Goal: Task Accomplishment & Management: Manage account settings

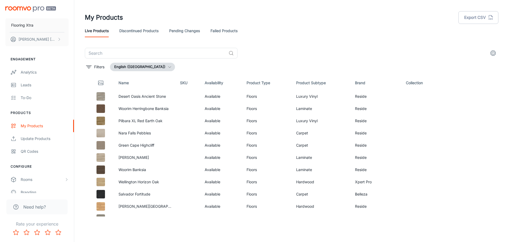
click at [230, 29] on link "Failed Products" at bounding box center [224, 30] width 27 height 13
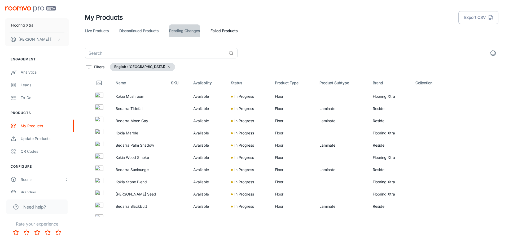
click at [199, 31] on link "Pending Changes" at bounding box center [184, 30] width 31 height 13
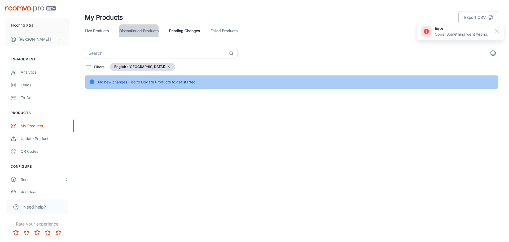
click at [147, 28] on link "Discontinued Products" at bounding box center [138, 30] width 39 height 13
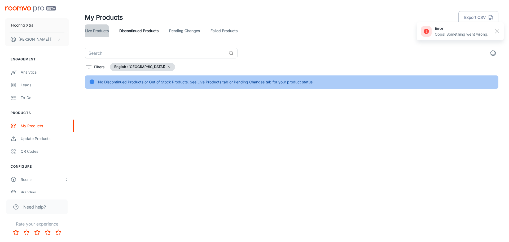
click at [103, 27] on link "Live Products" at bounding box center [97, 30] width 24 height 13
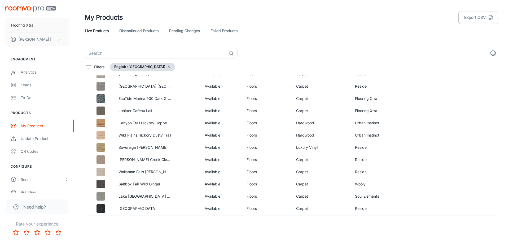
scroll to position [610, 0]
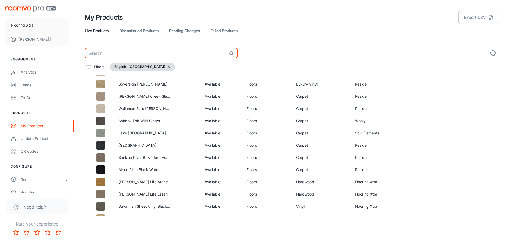
click at [127, 53] on input "text" at bounding box center [156, 53] width 142 height 11
paste input "Desert Oasis"
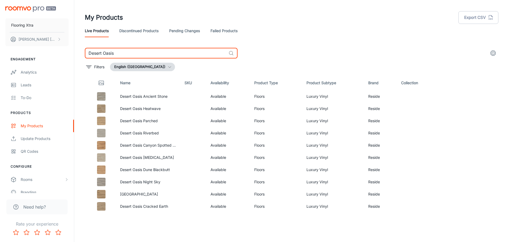
click at [128, 51] on input "Desert Oasis" at bounding box center [156, 53] width 142 height 11
paste input "Wandai"
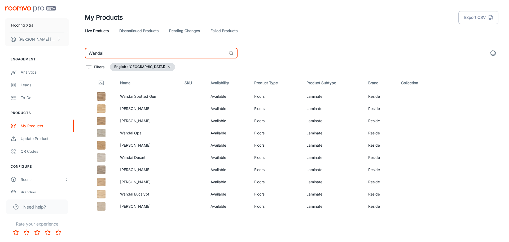
click at [118, 50] on input "Wandai" at bounding box center [156, 53] width 142 height 11
paste input "[PERSON_NAME] Life Essential"
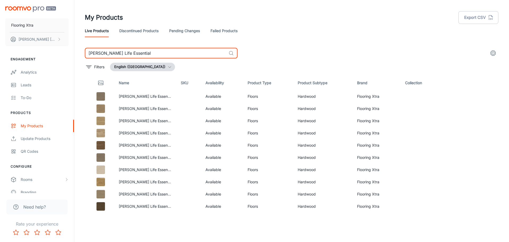
click at [142, 53] on input "[PERSON_NAME] Life Essential" at bounding box center [156, 53] width 142 height 11
paste input "Authentic"
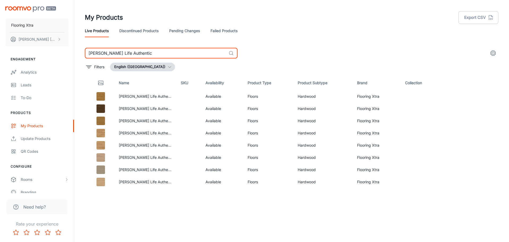
click at [139, 53] on input "[PERSON_NAME] Life Authentic" at bounding box center [156, 53] width 142 height 11
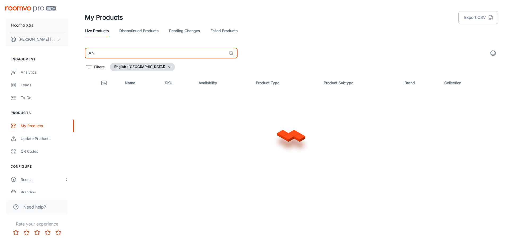
type input "A"
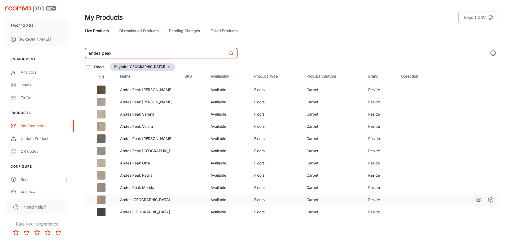
scroll to position [8, 0]
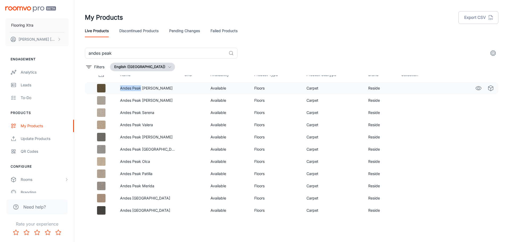
drag, startPoint x: 140, startPoint y: 88, endPoint x: 120, endPoint y: 84, distance: 20.2
click at [120, 84] on td "Andes Peak [PERSON_NAME]" at bounding box center [148, 88] width 64 height 12
copy p "[GEOGRAPHIC_DATA]"
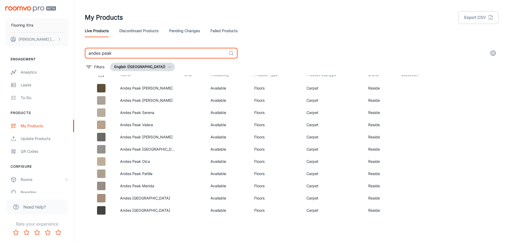
click at [120, 54] on input "andes peak" at bounding box center [156, 53] width 142 height 11
paste input "Kokia"
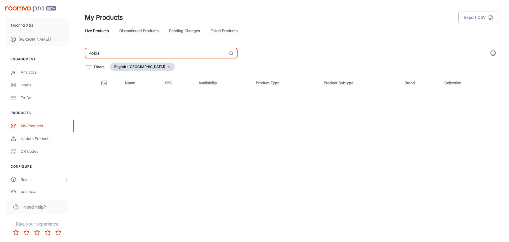
type input "Kokia"
click at [230, 31] on link "Failed Products" at bounding box center [224, 30] width 27 height 13
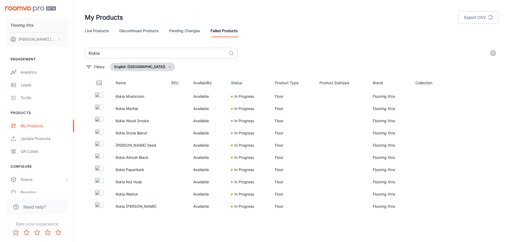
click at [107, 55] on input "Kokia" at bounding box center [156, 53] width 142 height 11
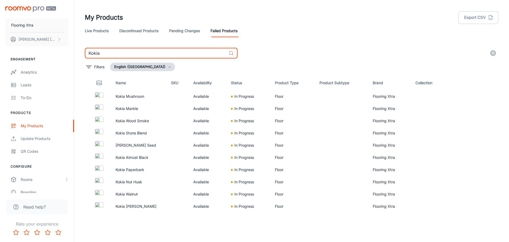
click at [107, 55] on input "Kokia" at bounding box center [156, 53] width 142 height 11
click at [105, 30] on link "Live Products" at bounding box center [97, 30] width 24 height 13
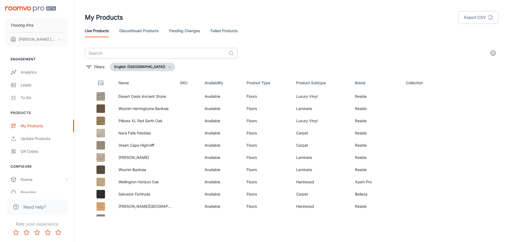
click at [113, 51] on input "text" at bounding box center [156, 53] width 142 height 11
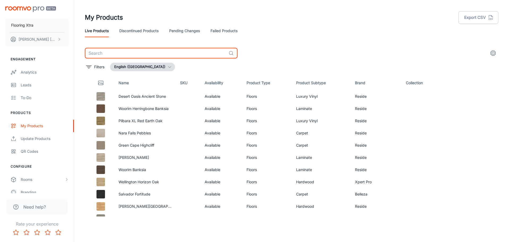
paste input "Winter Solstice"
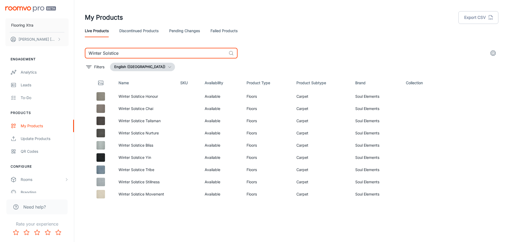
click at [130, 55] on input "Winter Solstice" at bounding box center [156, 53] width 142 height 11
click at [130, 54] on input "Winter Solstice" at bounding box center [156, 53] width 142 height 11
paste input "EcoTide Marina 900"
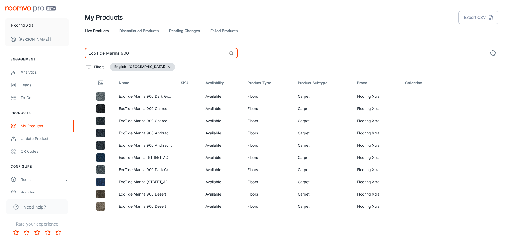
click at [136, 51] on input "EcoTide Marina 900" at bounding box center [156, 53] width 142 height 11
paste input "Harbour 7"
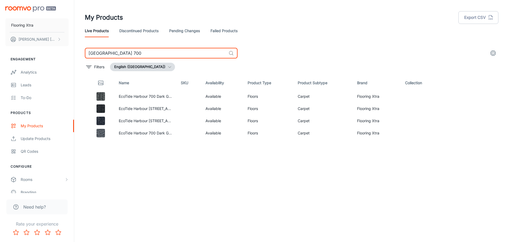
click at [161, 55] on input "[GEOGRAPHIC_DATA] 700" at bounding box center [156, 53] width 142 height 11
click at [160, 55] on input "[GEOGRAPHIC_DATA] 700" at bounding box center [156, 53] width 142 height 11
click at [160, 52] on input "[GEOGRAPHIC_DATA] 700" at bounding box center [156, 53] width 142 height 11
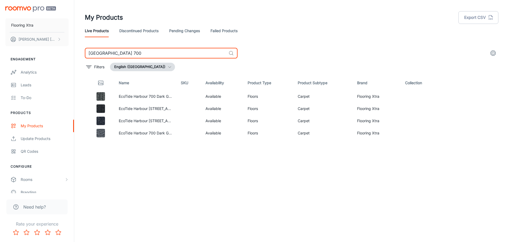
click at [160, 52] on input "[GEOGRAPHIC_DATA] 700" at bounding box center [156, 53] width 142 height 11
paste input "[GEOGRAPHIC_DATA]"
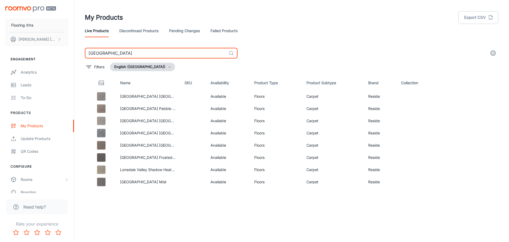
click at [151, 54] on input "[GEOGRAPHIC_DATA]" at bounding box center [156, 53] width 142 height 11
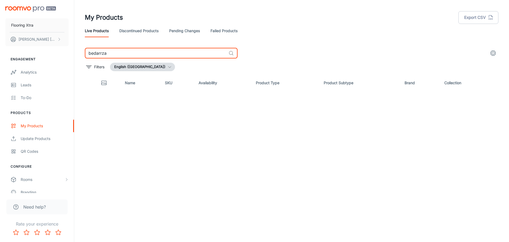
type input "bedarrza"
click at [120, 53] on input "bedarrza" at bounding box center [156, 53] width 142 height 11
type input "bedarra"
click at [221, 30] on link "Failed Products" at bounding box center [224, 30] width 27 height 13
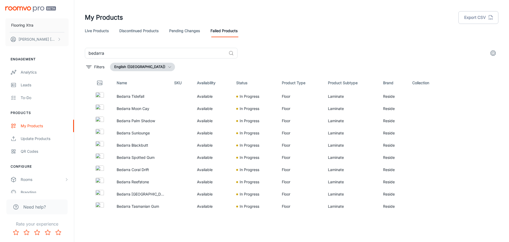
click at [103, 30] on link "Live Products" at bounding box center [97, 30] width 24 height 13
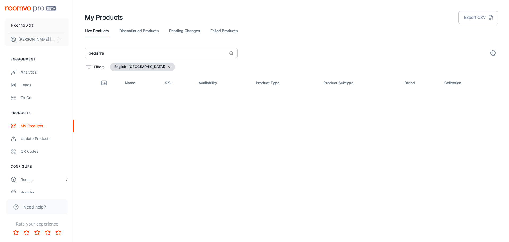
click at [123, 55] on input "bedarra" at bounding box center [156, 53] width 142 height 11
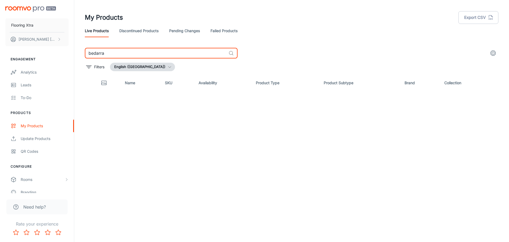
click at [123, 55] on input "bedarra" at bounding box center [156, 53] width 142 height 11
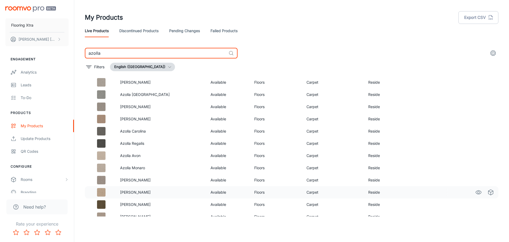
scroll to position [20, 0]
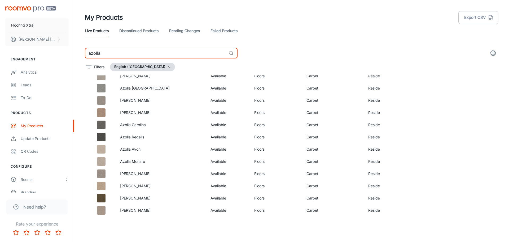
click at [120, 53] on input "azolla" at bounding box center [156, 53] width 142 height 11
click at [121, 53] on input "azolla" at bounding box center [156, 53] width 142 height 11
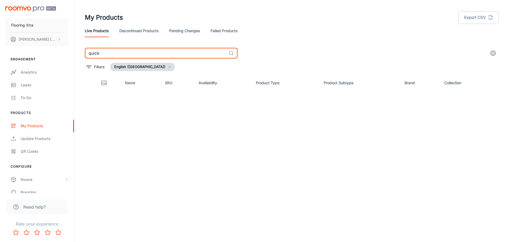
type input "quick"
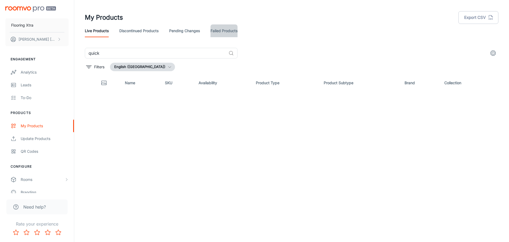
click at [221, 28] on link "Failed Products" at bounding box center [224, 30] width 27 height 13
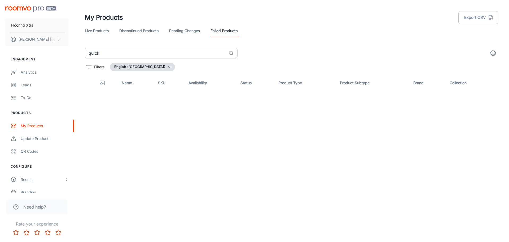
click at [129, 50] on input "quick" at bounding box center [156, 53] width 142 height 11
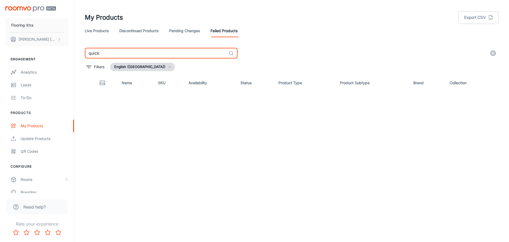
click at [129, 50] on input "quick" at bounding box center [156, 53] width 142 height 11
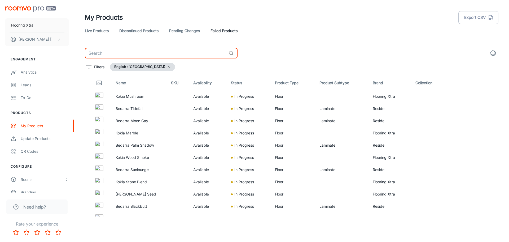
click at [102, 27] on link "Live Products" at bounding box center [97, 30] width 24 height 13
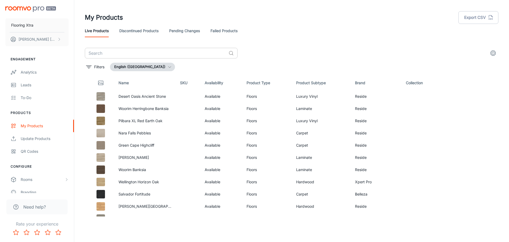
click at [142, 53] on input "text" at bounding box center [156, 53] width 142 height 11
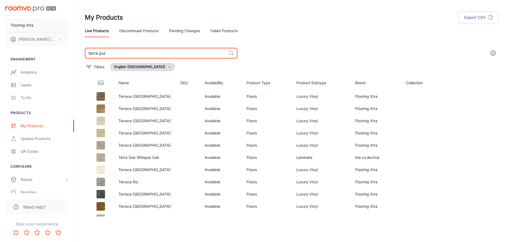
type input "terra pure"
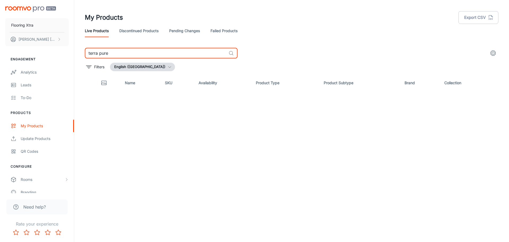
click at [113, 52] on input "terra pure" at bounding box center [156, 53] width 142 height 11
